Goal: Task Accomplishment & Management: Manage account settings

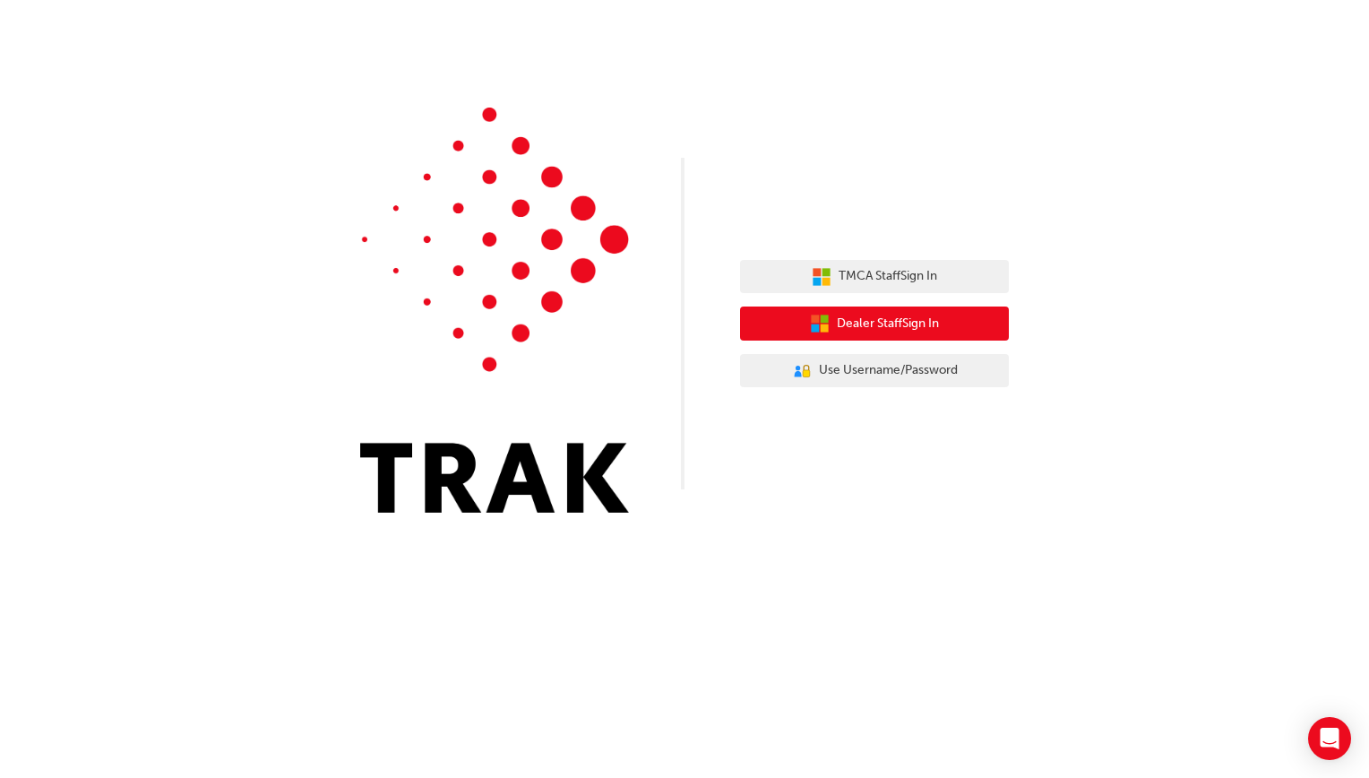
click at [823, 323] on icon "button" at bounding box center [820, 324] width 20 height 20
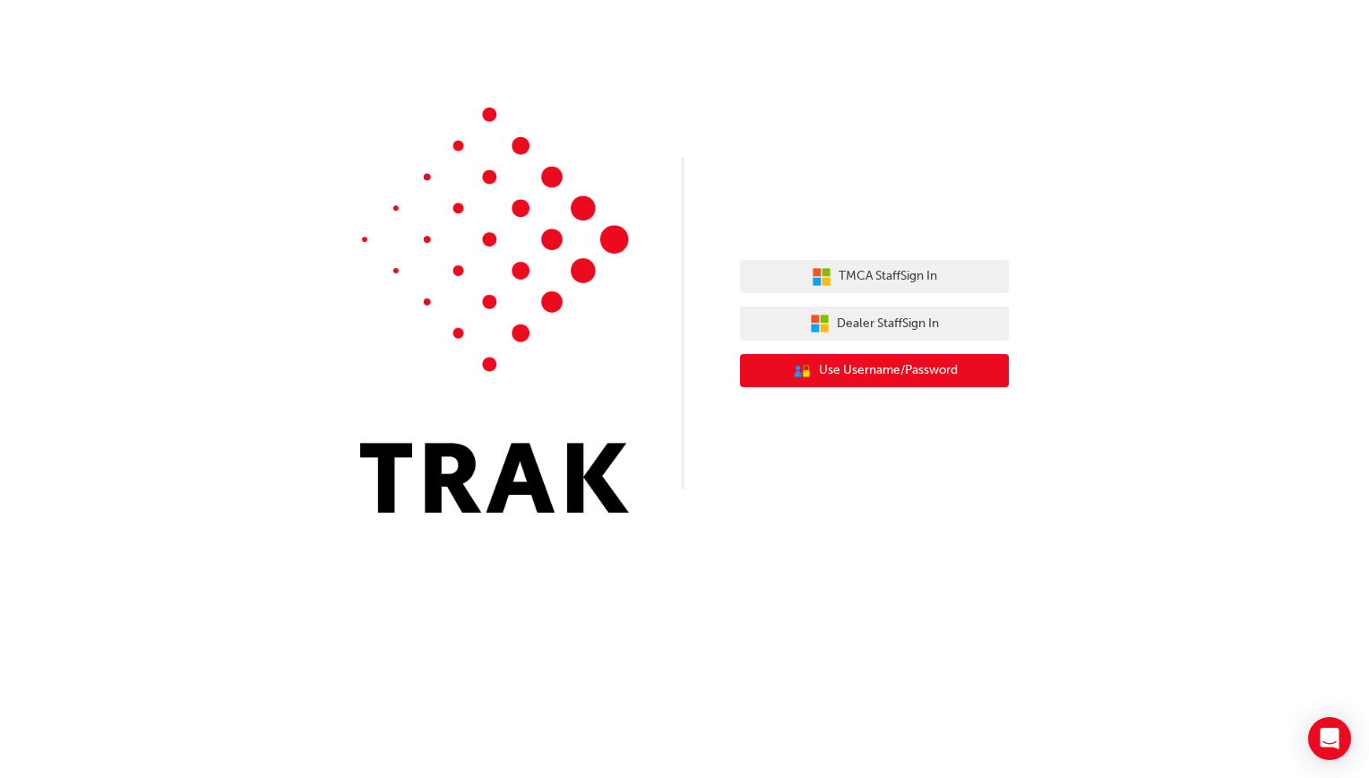
click at [894, 359] on button "User Authentication Icon - Blue Person, Gold Lock Use Username/Password" at bounding box center [874, 371] width 269 height 34
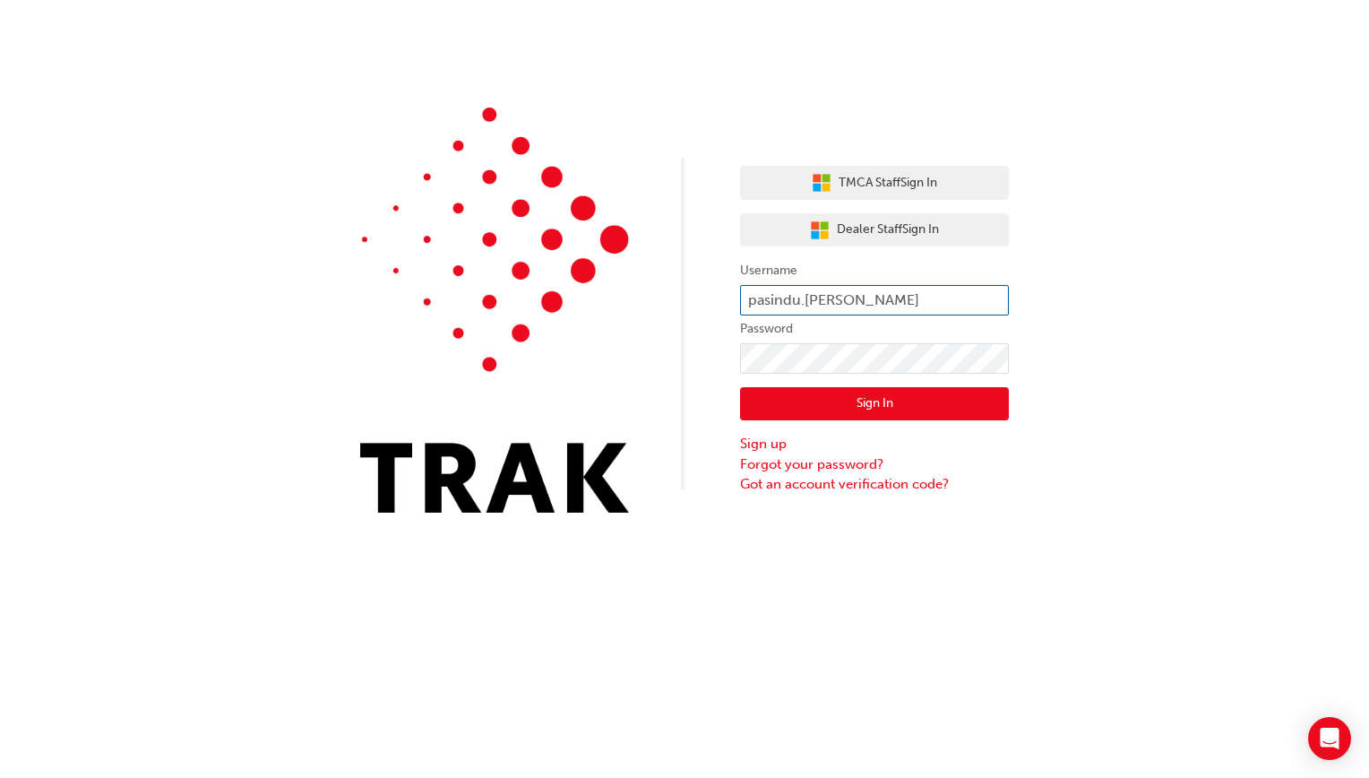
drag, startPoint x: 866, startPoint y: 296, endPoint x: 636, endPoint y: 355, distance: 237.8
click at [636, 355] on div "TMCA Staff Sign In Dealer Staff Sign In Username pasindu.[PERSON_NAME] Password…" at bounding box center [684, 269] width 1369 height 539
type input "[PERSON_NAME].Neate"
click button "Sign In" at bounding box center [874, 404] width 269 height 34
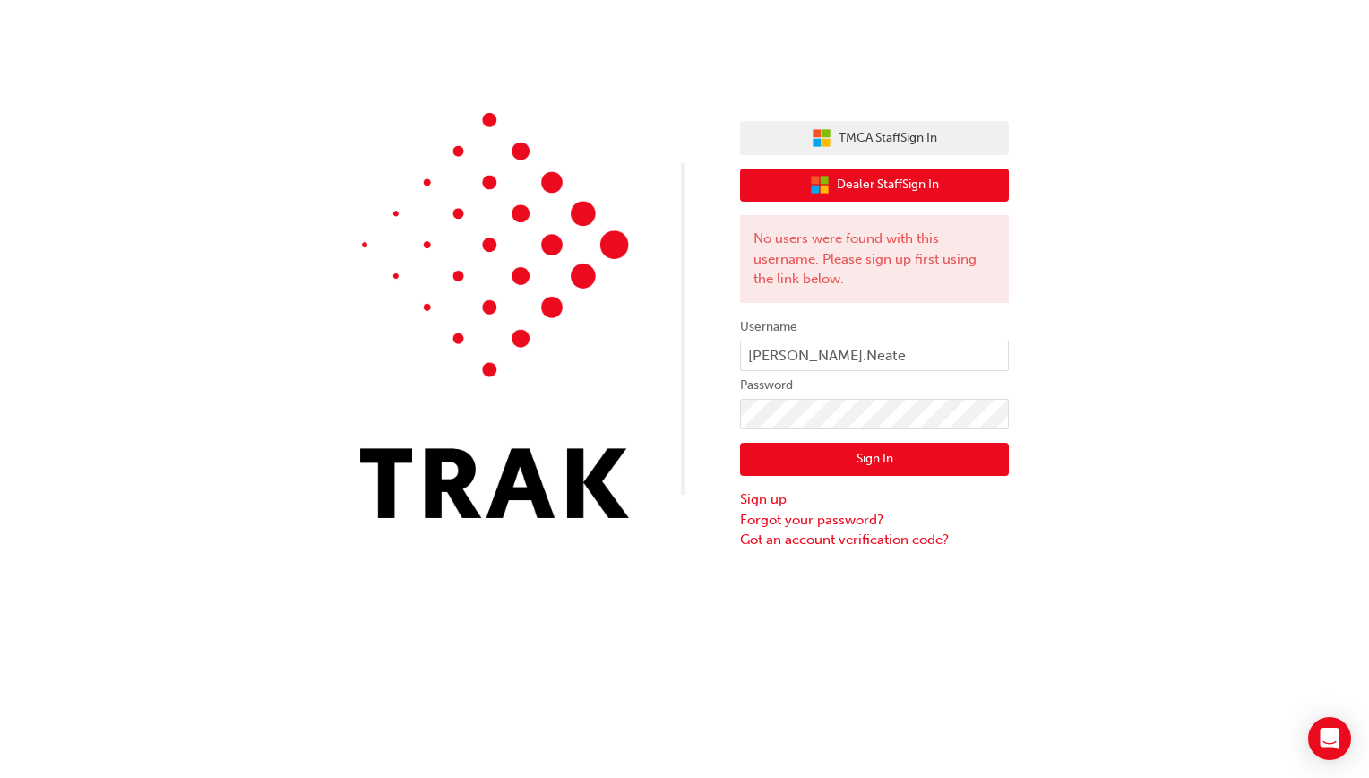
click at [877, 183] on span "Dealer Staff Sign In" at bounding box center [888, 185] width 102 height 21
